Goal: Information Seeking & Learning: Learn about a topic

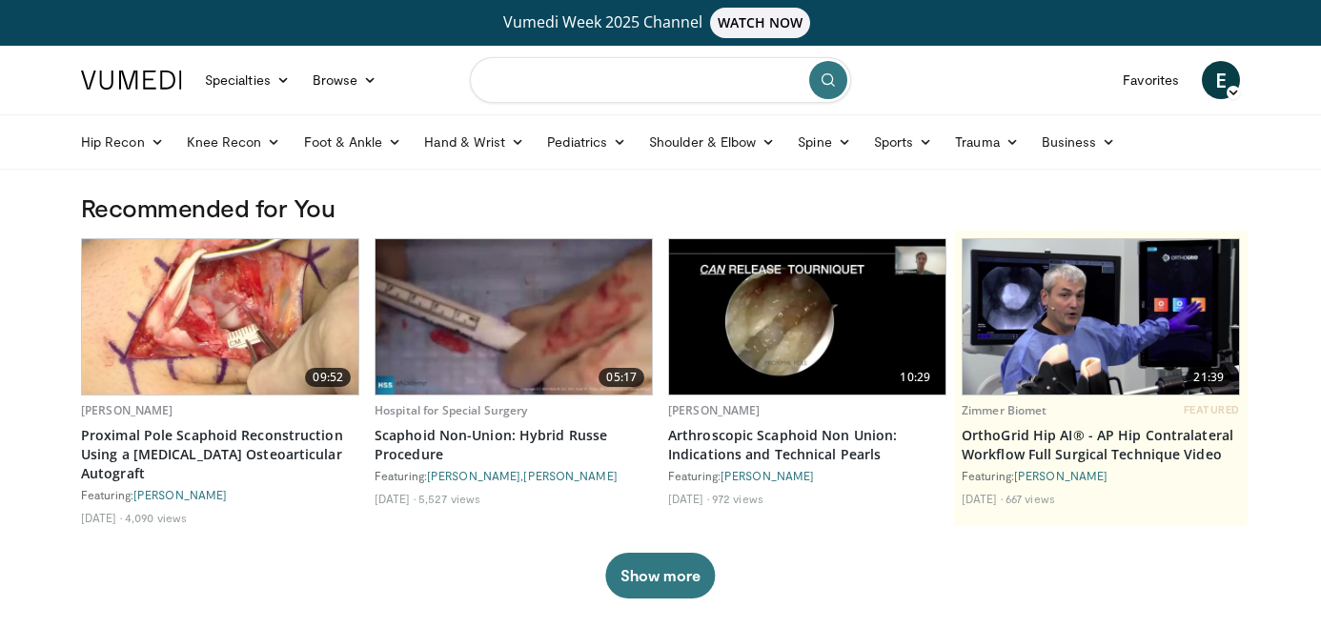
click at [576, 91] on input "Search topics, interventions" at bounding box center [660, 80] width 381 height 46
type input "**********"
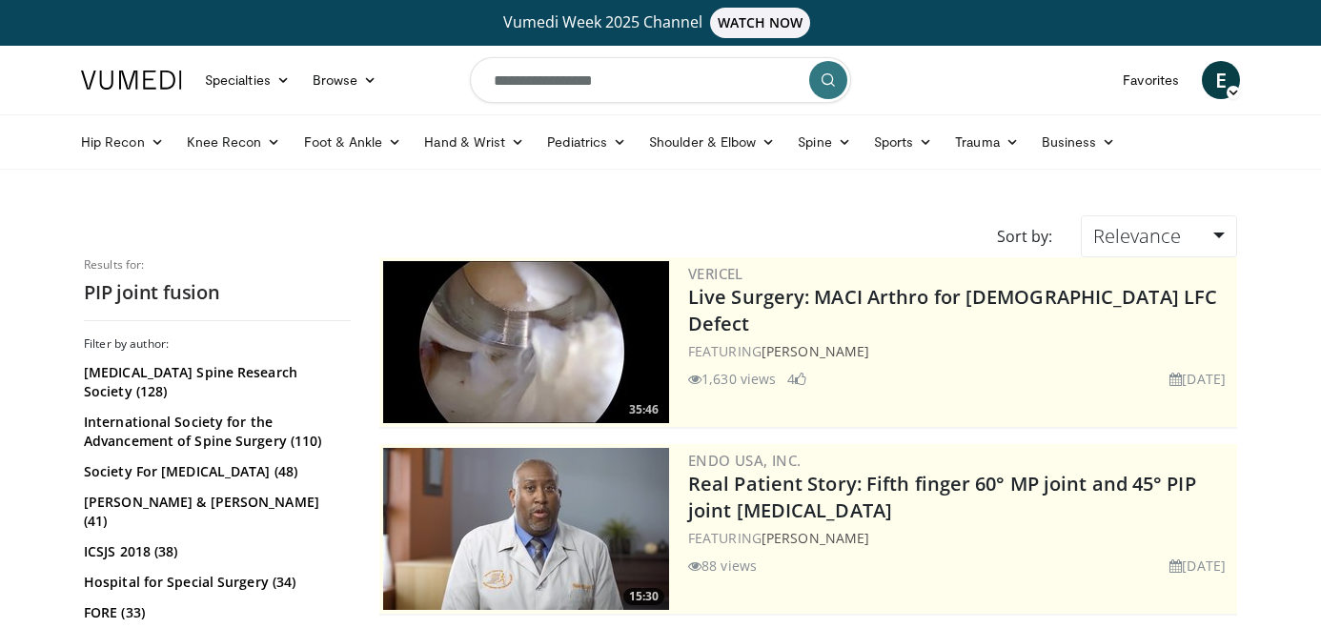
click at [511, 137] on icon at bounding box center [517, 141] width 13 height 13
click at [452, 182] on link "Hand" at bounding box center [527, 187] width 227 height 30
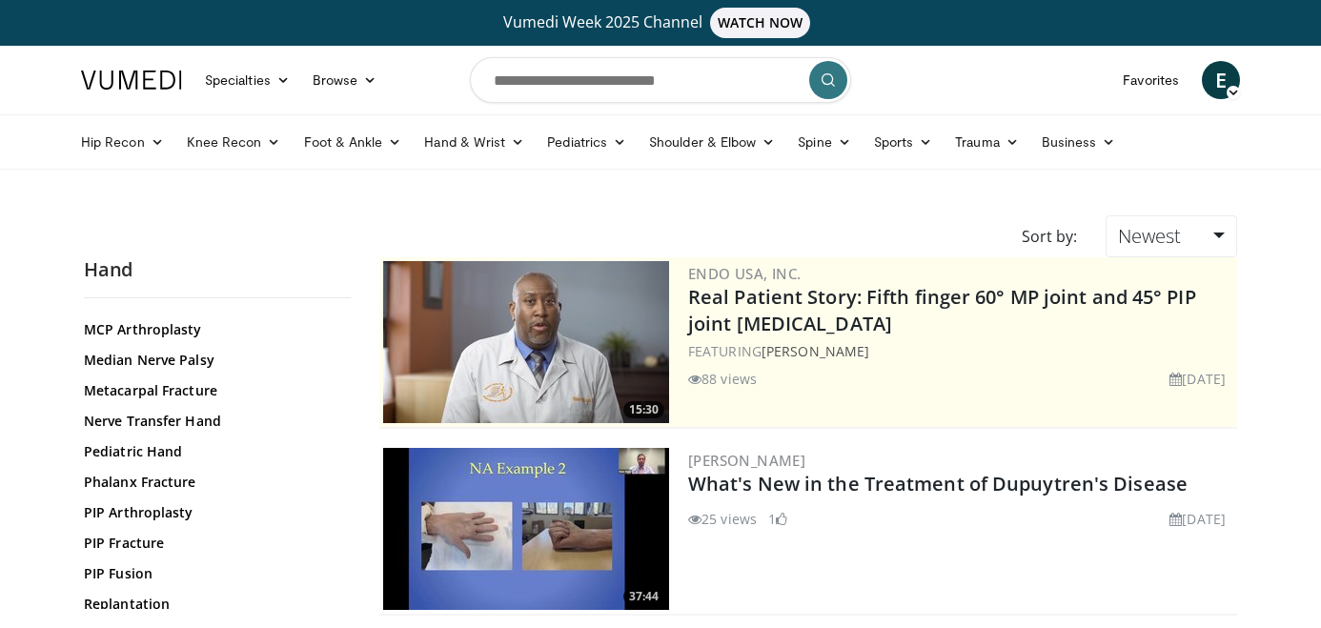
scroll to position [705, 0]
click at [130, 570] on link "PIP Fusion" at bounding box center [212, 571] width 257 height 19
